Goal: Transaction & Acquisition: Purchase product/service

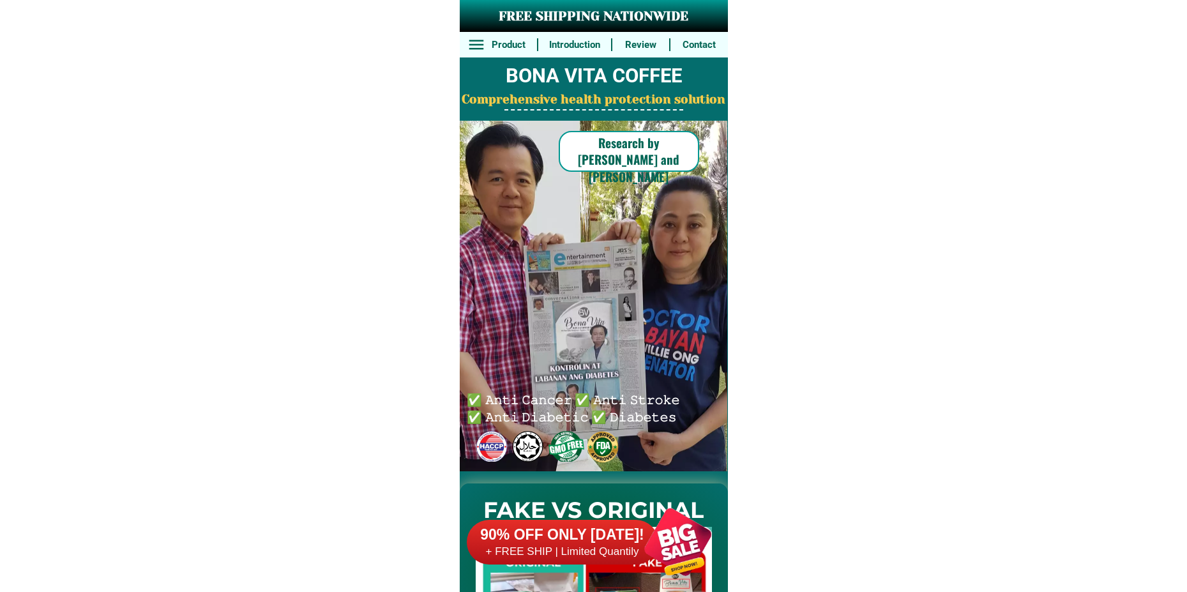
drag, startPoint x: 665, startPoint y: 587, endPoint x: 661, endPoint y: 555, distance: 31.5
click at [664, 584] on div at bounding box center [678, 542] width 100 height 100
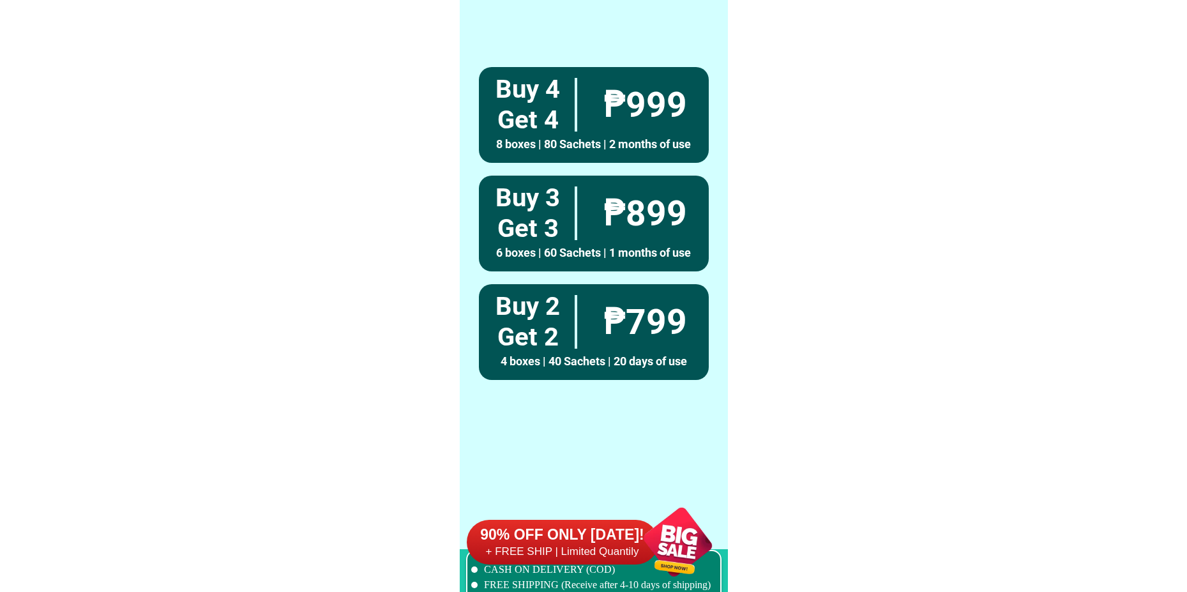
scroll to position [9390, 0]
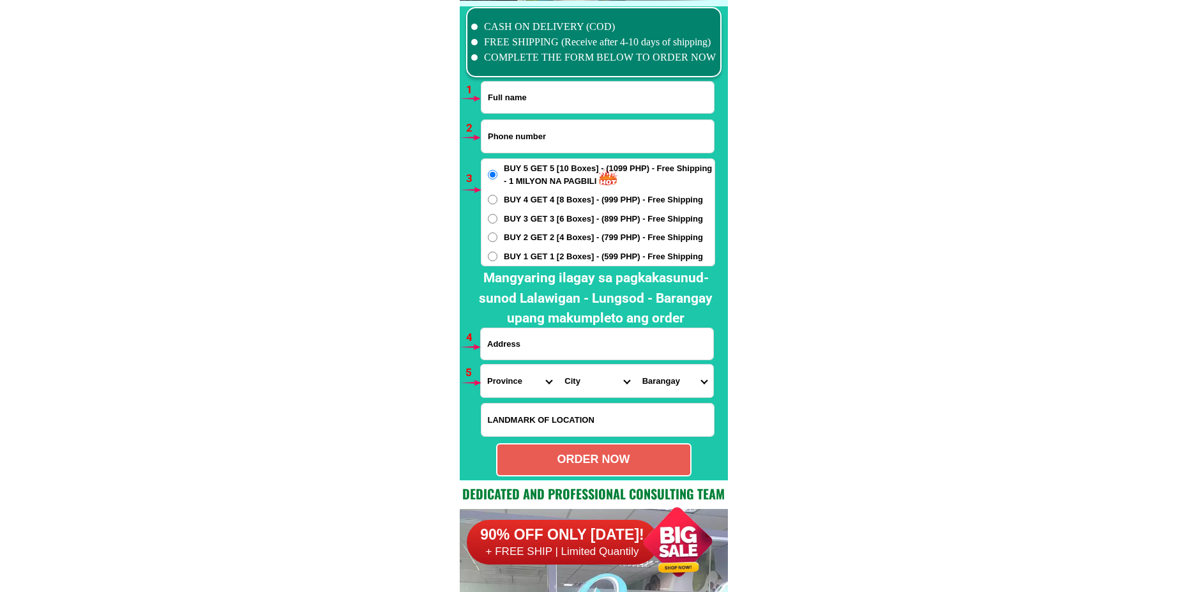
click at [510, 103] on input "Input full_name" at bounding box center [597, 97] width 232 height 31
paste input "[PERSON_NAME]"
type input "[PERSON_NAME]"
click at [521, 127] on input "Input phone_number" at bounding box center [597, 136] width 232 height 33
paste input "09382752570"
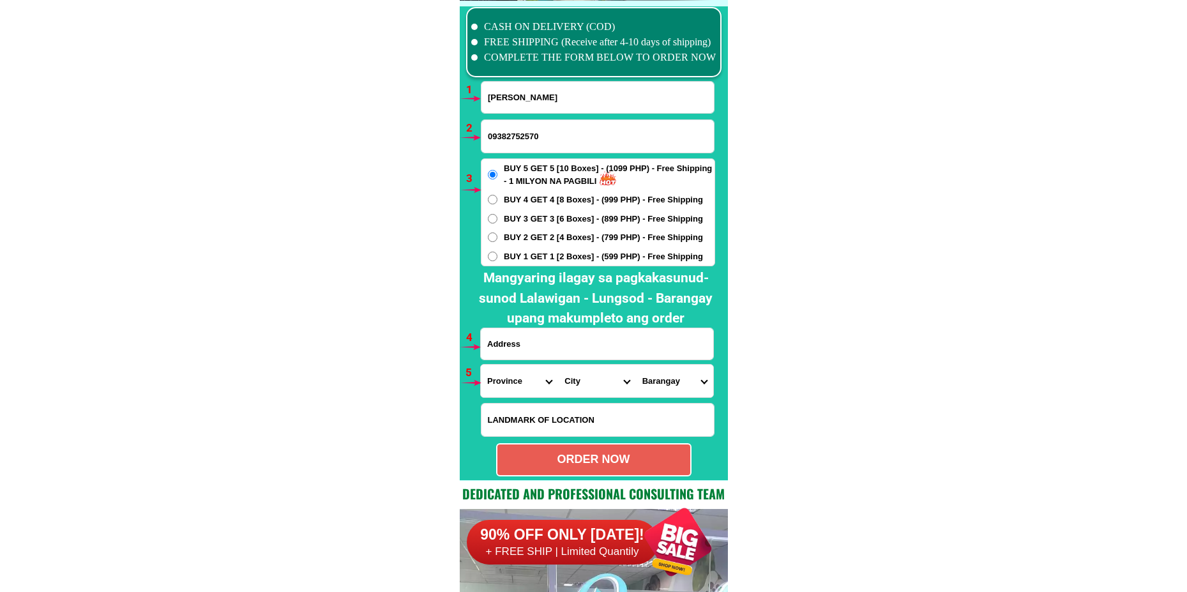
type input "09382752570"
click at [539, 206] on span "BUY 4 GET 4 [8 Boxes] - (999 PHP) - Free Shipping" at bounding box center [603, 199] width 199 height 13
click at [497, 204] on input "BUY 4 GET 4 [8 Boxes] - (999 PHP) - Free Shipping" at bounding box center [493, 200] width 10 height 10
radio input "true"
click at [534, 352] on input "Input address" at bounding box center [597, 343] width 232 height 31
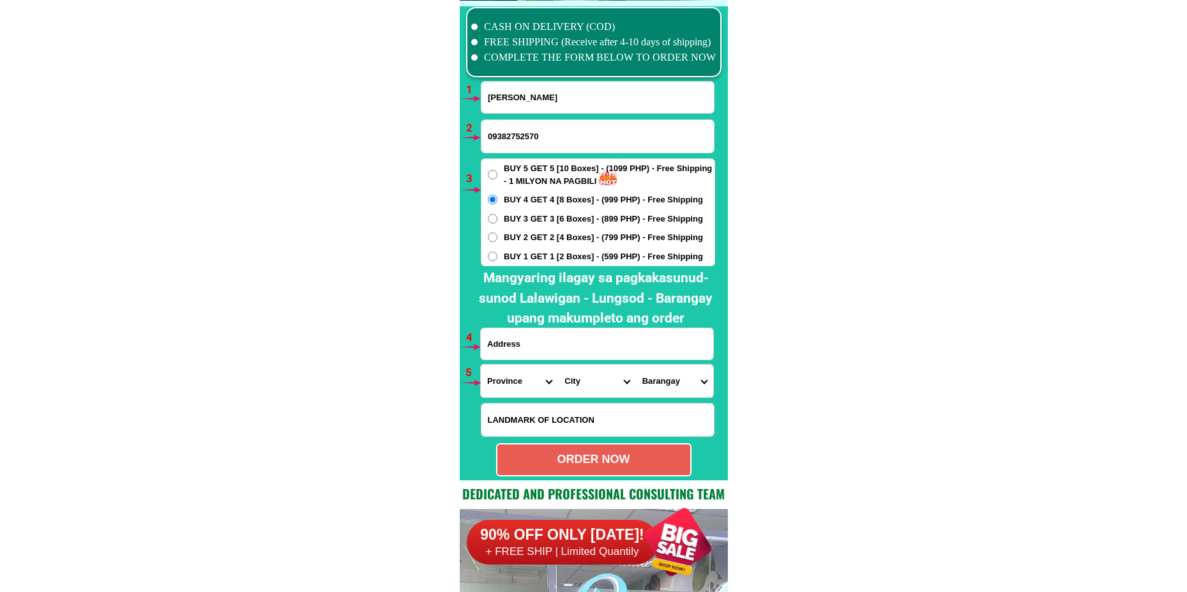
paste input "[PERSON_NAME] a [PERSON_NAME] poruk sampaguita street brgy malandag malungon sa…"
type input "[PERSON_NAME] a [PERSON_NAME] poruk sampaguita street brgy malandag malungon sa…"
click at [516, 381] on select "Province [GEOGRAPHIC_DATA] [GEOGRAPHIC_DATA] [GEOGRAPHIC_DATA] [GEOGRAPHIC_DATA…" at bounding box center [519, 381] width 77 height 33
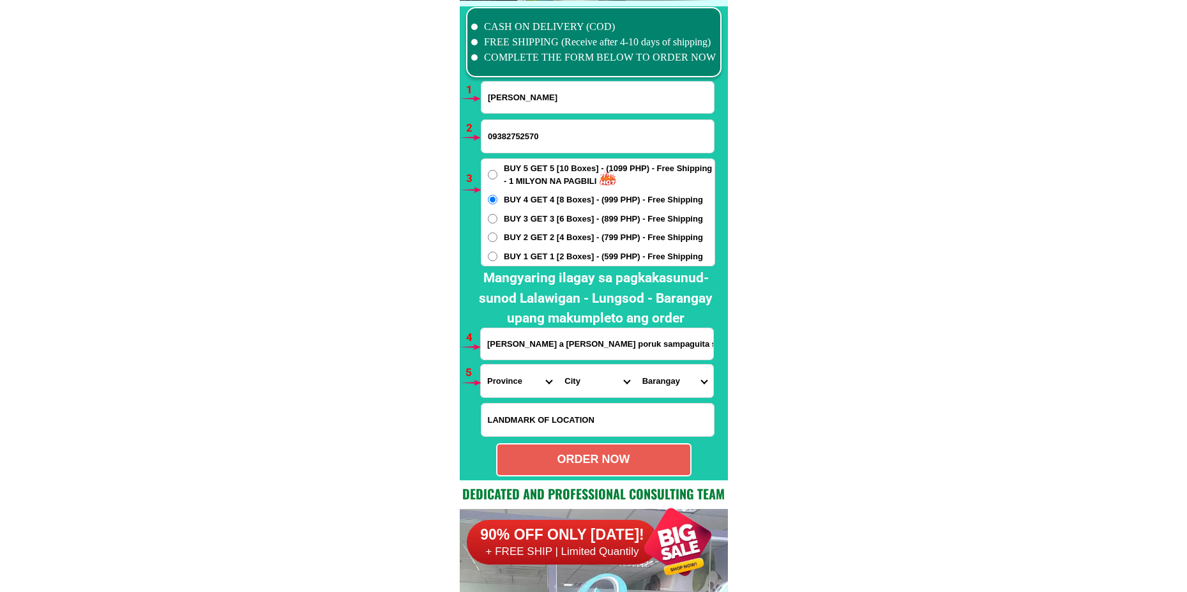
select select "63_581"
click at [481, 365] on select "Province [GEOGRAPHIC_DATA] [GEOGRAPHIC_DATA] [GEOGRAPHIC_DATA] [GEOGRAPHIC_DATA…" at bounding box center [519, 381] width 77 height 33
click at [603, 376] on select "City [PERSON_NAME] Kiamba Maasim Maitum Malapatan [GEOGRAPHIC_DATA]" at bounding box center [596, 381] width 77 height 33
select select "63_5814221"
click at [558, 365] on select "City [PERSON_NAME] Kiamba Maasim Maitum Malapatan [GEOGRAPHIC_DATA]" at bounding box center [596, 381] width 77 height 33
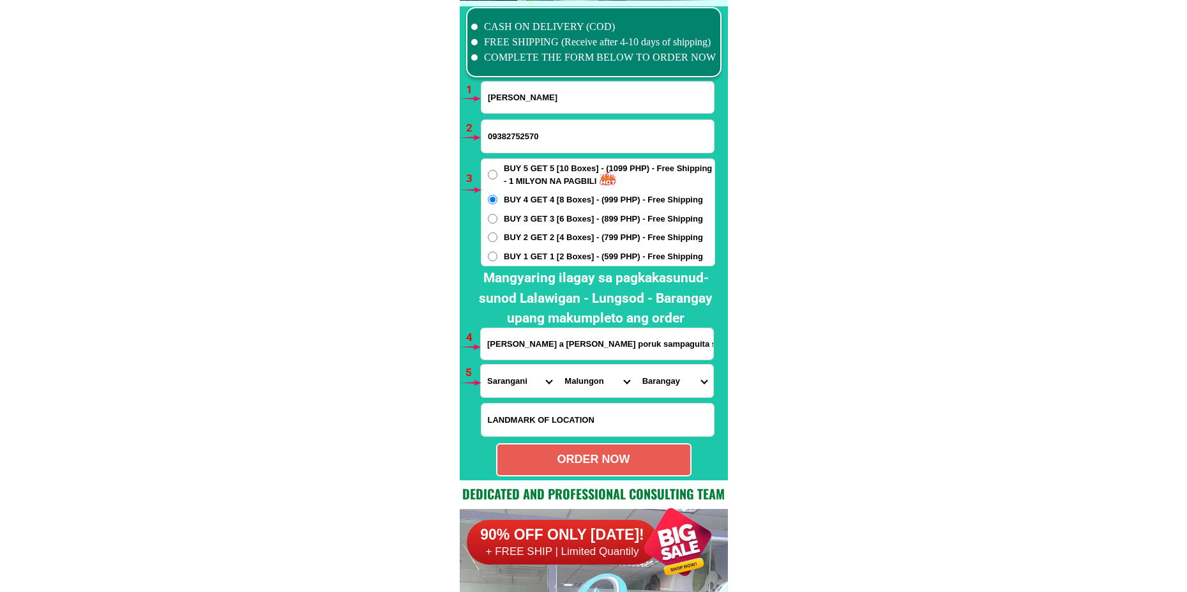
drag, startPoint x: 679, startPoint y: 384, endPoint x: 678, endPoint y: 377, distance: 7.1
click at [679, 384] on select "[GEOGRAPHIC_DATA] Atlae [GEOGRAPHIC_DATA] Banate Blaan Datal batong Datal bila …" at bounding box center [674, 381] width 77 height 33
select select "63_5814221846"
click at [636, 365] on select "[GEOGRAPHIC_DATA] Atlae [GEOGRAPHIC_DATA] Banate Blaan Datal batong Datal bila …" at bounding box center [674, 381] width 77 height 33
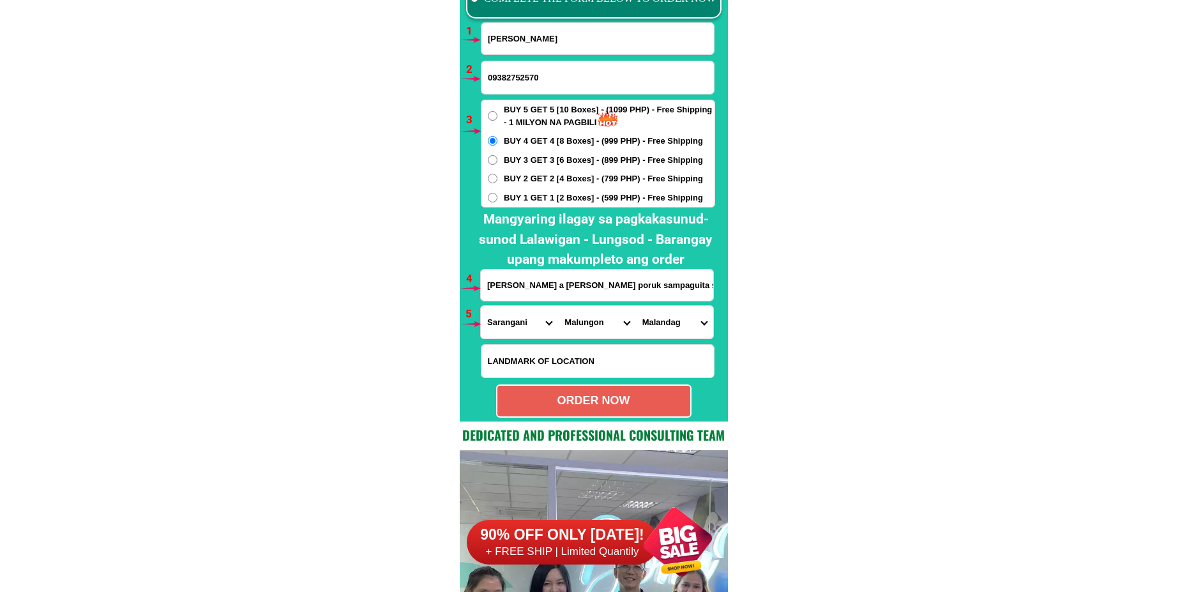
scroll to position [9454, 0]
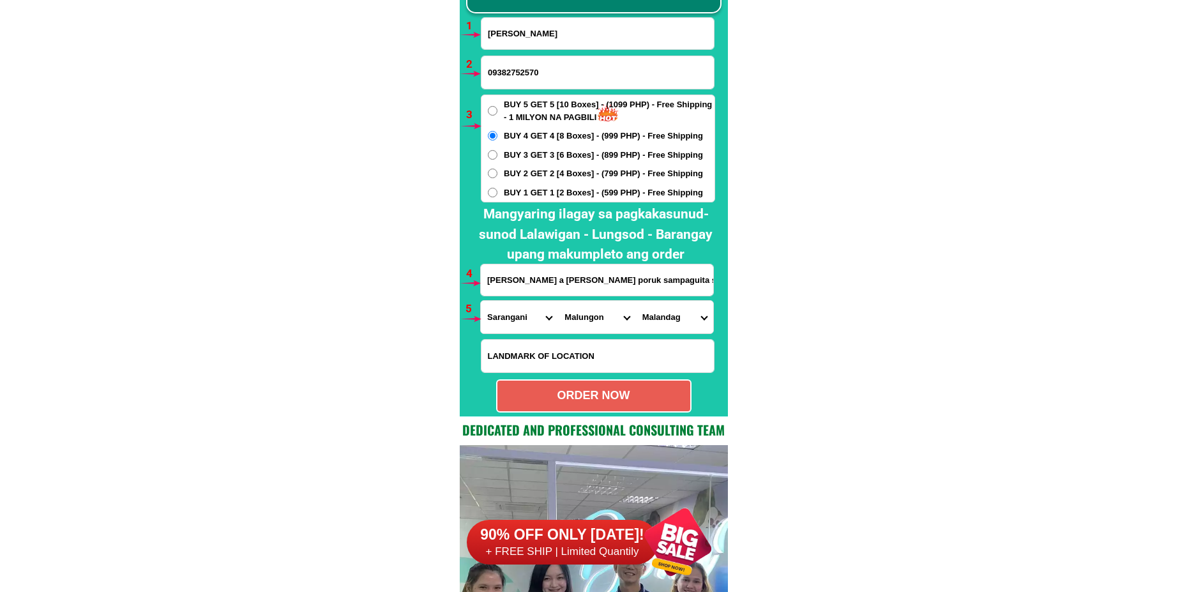
click at [633, 387] on div "ORDER NOW" at bounding box center [593, 395] width 195 height 33
radio input "true"
